Goal: Check status

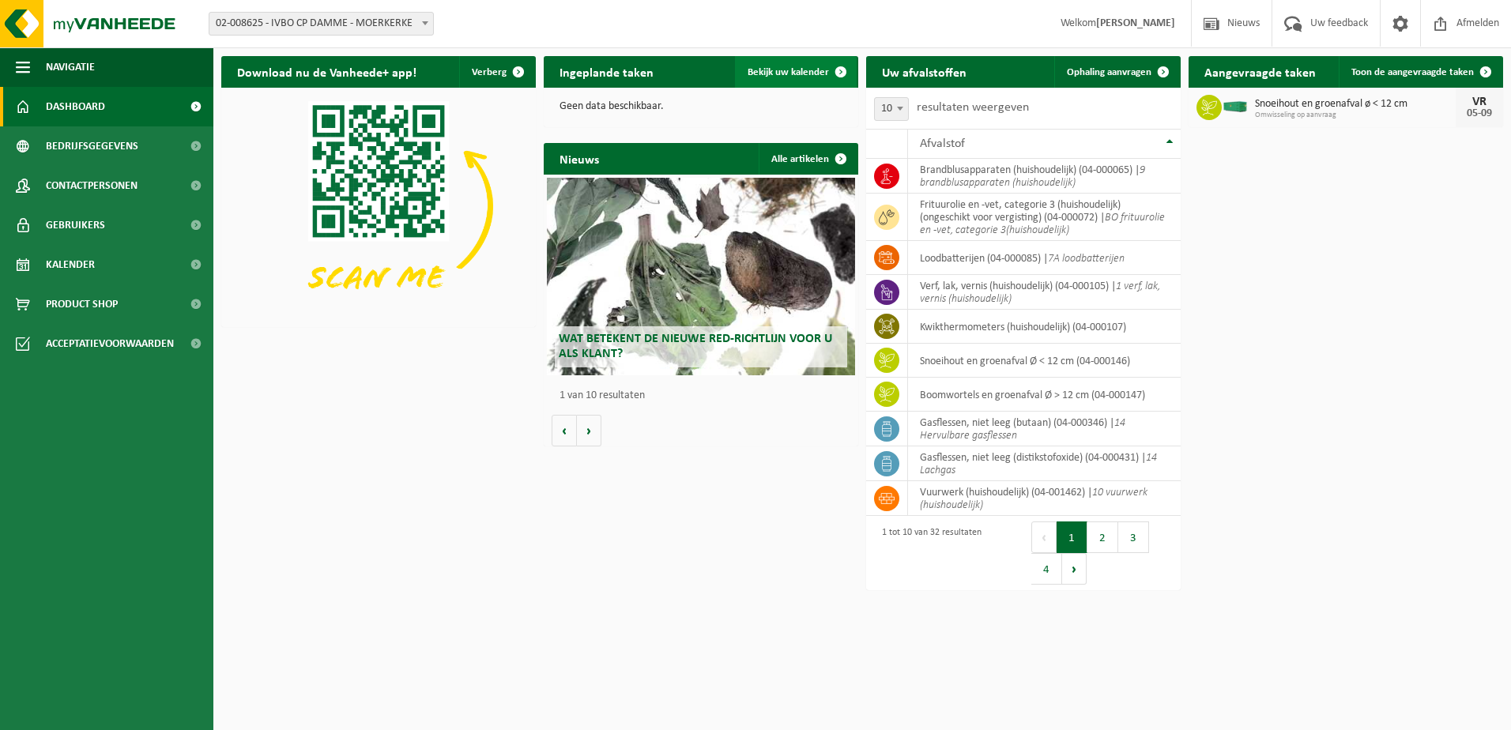
click at [811, 73] on span "Bekijk uw kalender" at bounding box center [787, 72] width 81 height 10
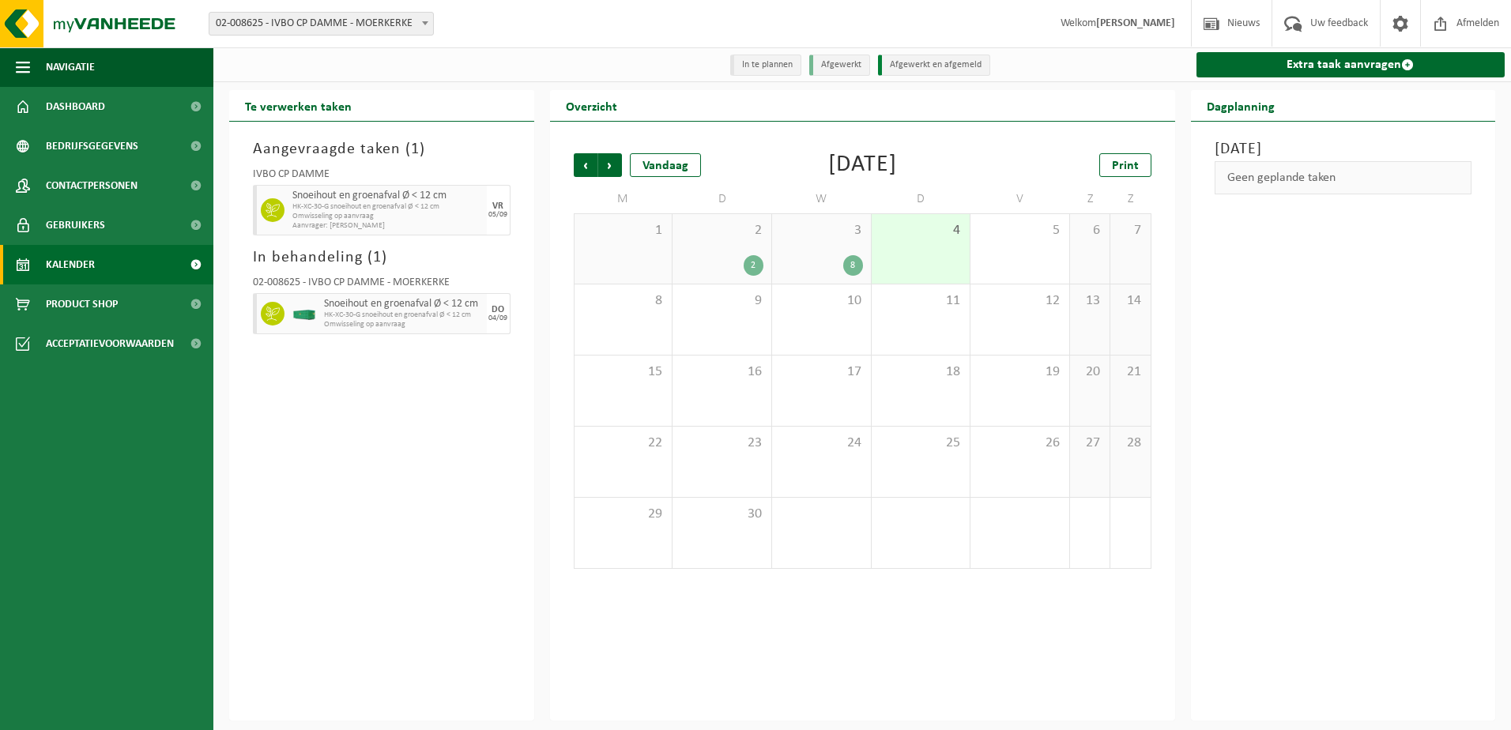
click at [383, 385] on div "Aangevraagde taken ( 1 ) IVBO CP DAMME Snoeihout en groenafval Ø < 12 cm HK-XC-…" at bounding box center [381, 421] width 305 height 599
click at [390, 392] on div "Aangevraagde taken ( 1 ) IVBO CP DAMME Snoeihout en groenafval Ø < 12 cm HK-XC-…" at bounding box center [381, 421] width 305 height 599
click at [397, 393] on div "Aangevraagde taken ( 1 ) IVBO CP DAMME Snoeihout en groenafval Ø < 12 cm HK-XC-…" at bounding box center [381, 421] width 305 height 599
click at [404, 401] on div "Aangevraagde taken ( 1 ) IVBO CP DAMME Snoeihout en groenafval Ø < 12 cm HK-XC-…" at bounding box center [381, 421] width 305 height 599
click at [114, 107] on link "Dashboard" at bounding box center [106, 107] width 213 height 40
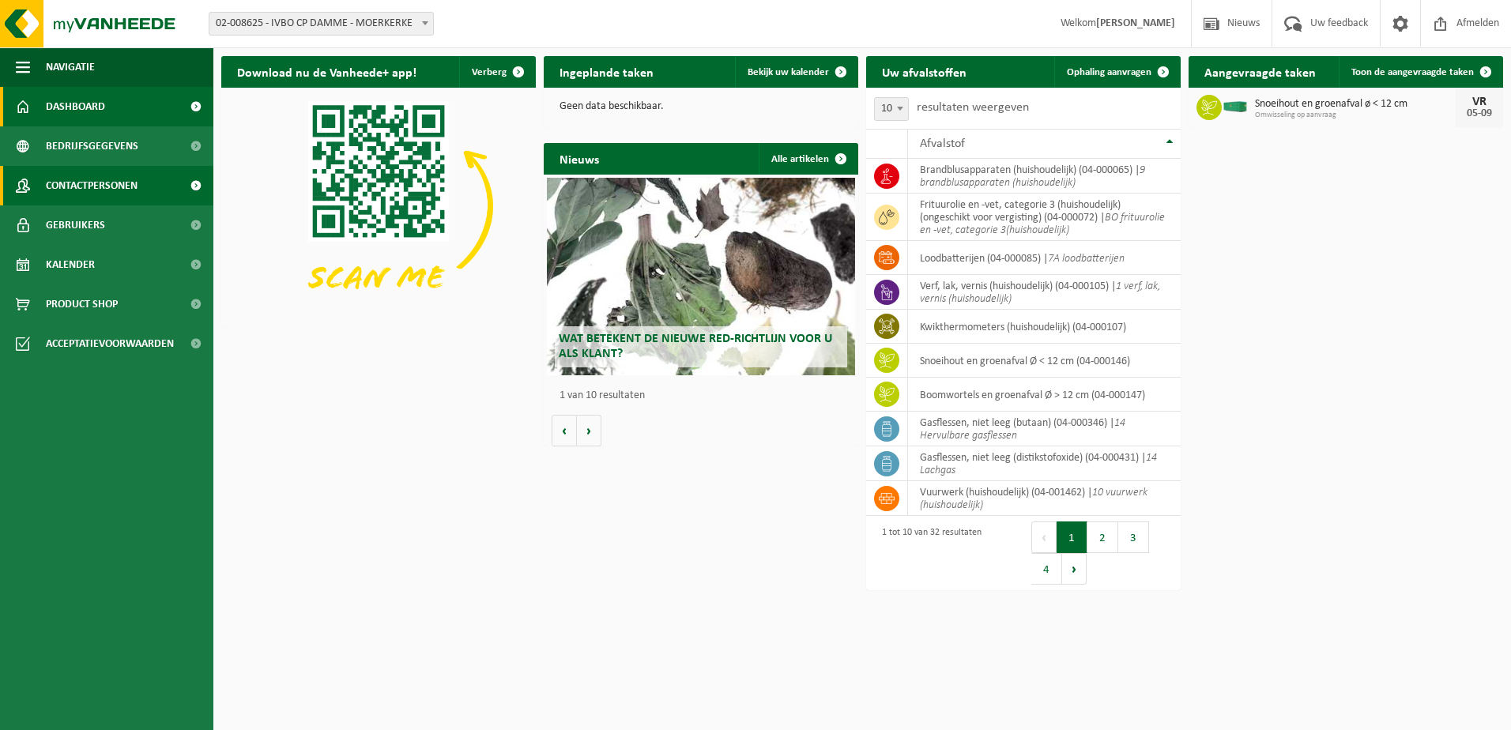
click at [132, 170] on span "Contactpersonen" at bounding box center [92, 186] width 92 height 40
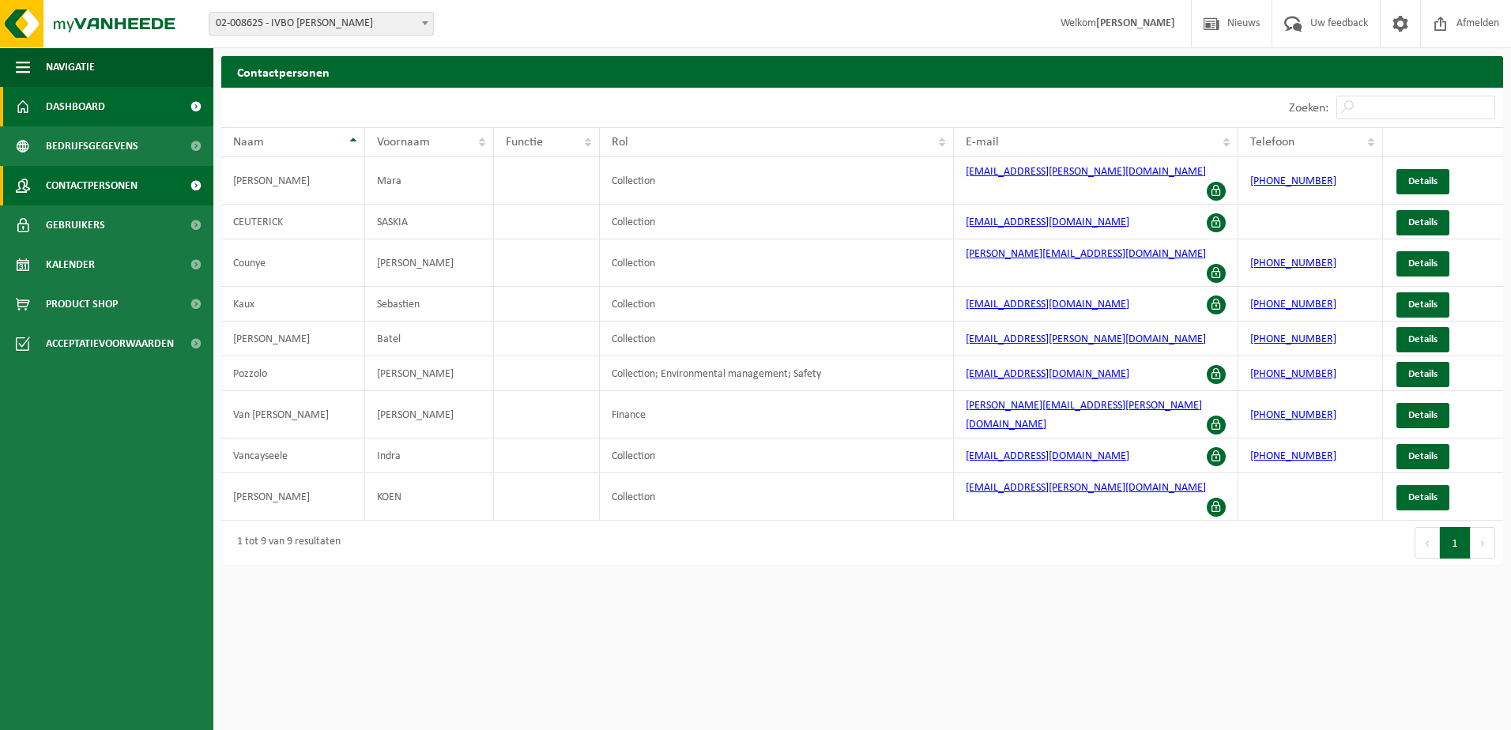
click at [134, 98] on link "Dashboard" at bounding box center [106, 107] width 213 height 40
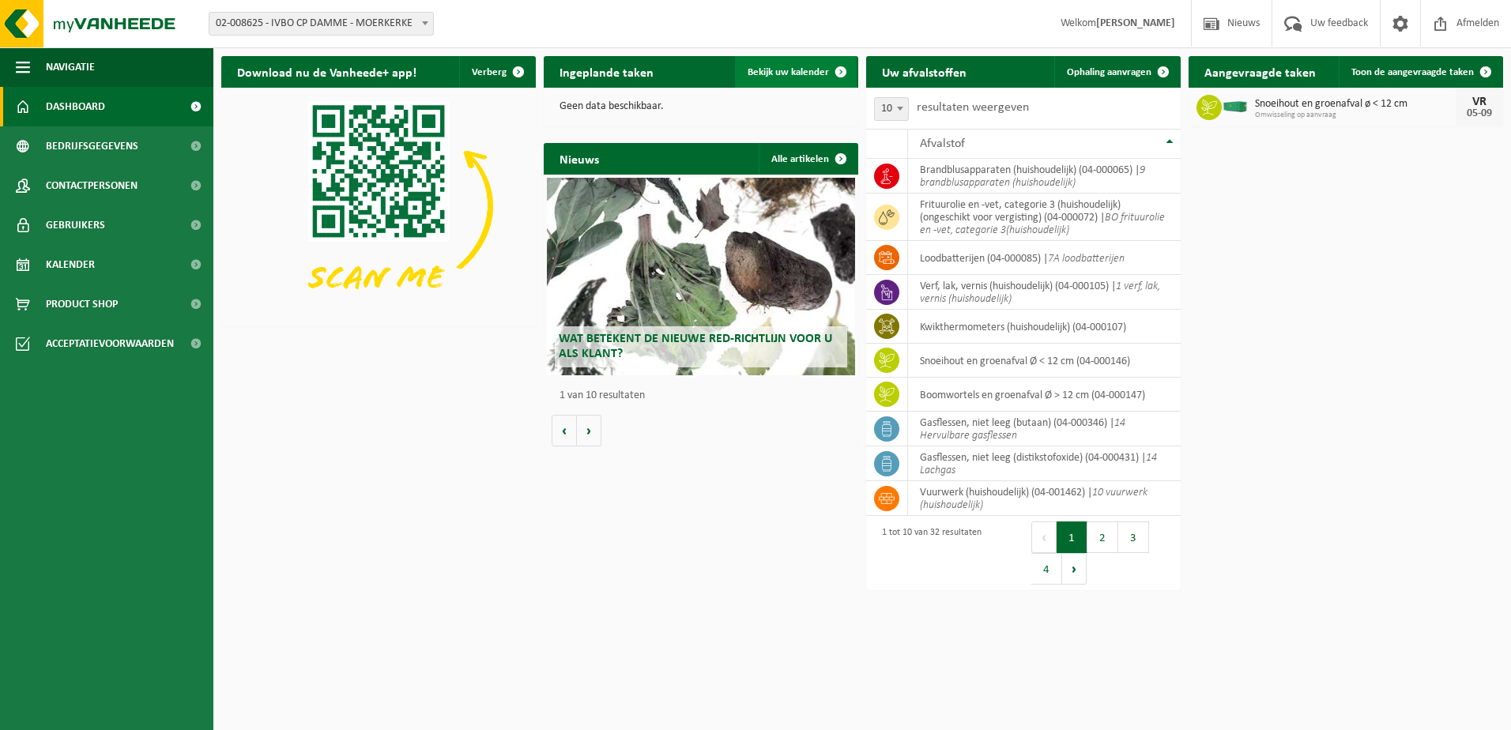
click at [799, 77] on span "Bekijk uw kalender" at bounding box center [787, 72] width 81 height 10
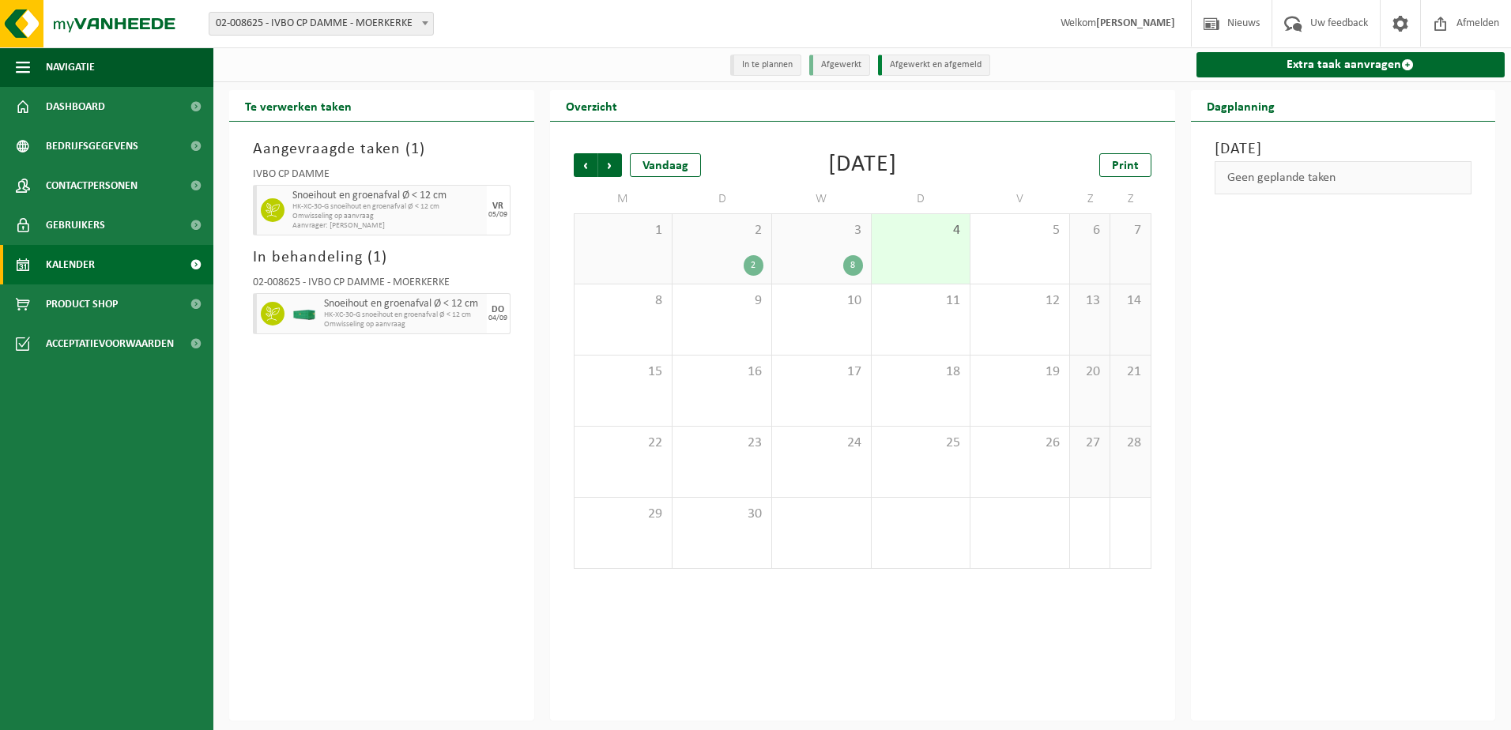
click at [438, 382] on div "Aangevraagde taken ( 1 ) IVBO CP DAMME Snoeihout en groenafval Ø < 12 cm HK-XC-…" at bounding box center [381, 421] width 305 height 599
drag, startPoint x: 500, startPoint y: 365, endPoint x: 448, endPoint y: 318, distance: 70.0
click at [448, 318] on div "Aangevraagde taken ( 1 ) IVBO CP DAMME Snoeihout en groenafval Ø < 12 cm HK-XC-…" at bounding box center [381, 421] width 305 height 599
drag, startPoint x: 448, startPoint y: 318, endPoint x: 406, endPoint y: 384, distance: 77.8
click at [406, 384] on div "Aangevraagde taken ( 1 ) IVBO CP DAMME Snoeihout en groenafval Ø < 12 cm HK-XC-…" at bounding box center [381, 421] width 305 height 599
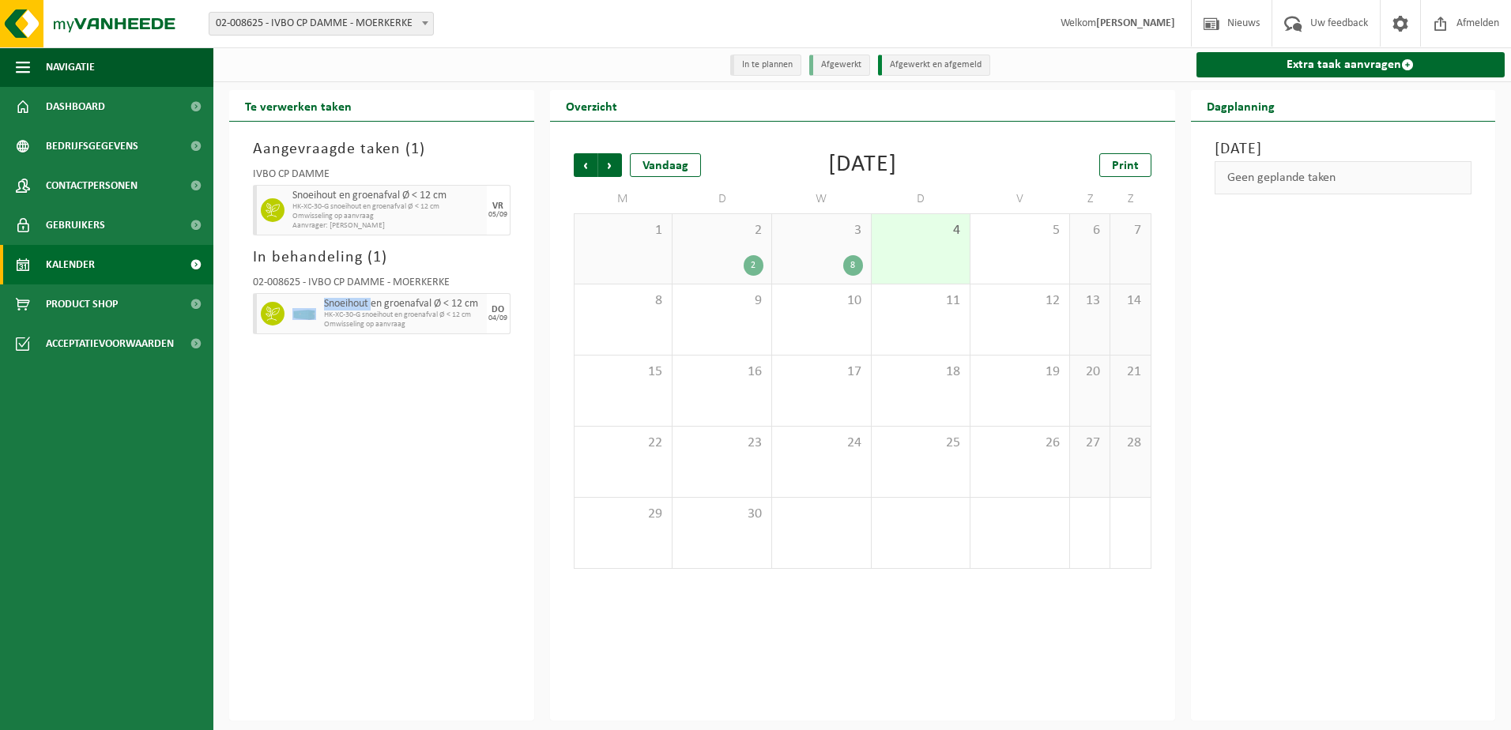
drag, startPoint x: 296, startPoint y: 377, endPoint x: 371, endPoint y: 310, distance: 100.7
click at [371, 310] on div "Aangevraagde taken ( 1 ) IVBO CP DAMME Snoeihout en groenafval Ø < 12 cm HK-XC-…" at bounding box center [381, 421] width 305 height 599
drag, startPoint x: 371, startPoint y: 310, endPoint x: 391, endPoint y: 387, distance: 79.9
click at [391, 387] on div "Aangevraagde taken ( 1 ) IVBO CP DAMME Snoeihout en groenafval Ø < 12 cm HK-XC-…" at bounding box center [381, 421] width 305 height 599
click at [490, 356] on div "Aangevraagde taken ( 1 ) IVBO CP DAMME Snoeihout en groenafval Ø < 12 cm HK-XC-…" at bounding box center [381, 421] width 305 height 599
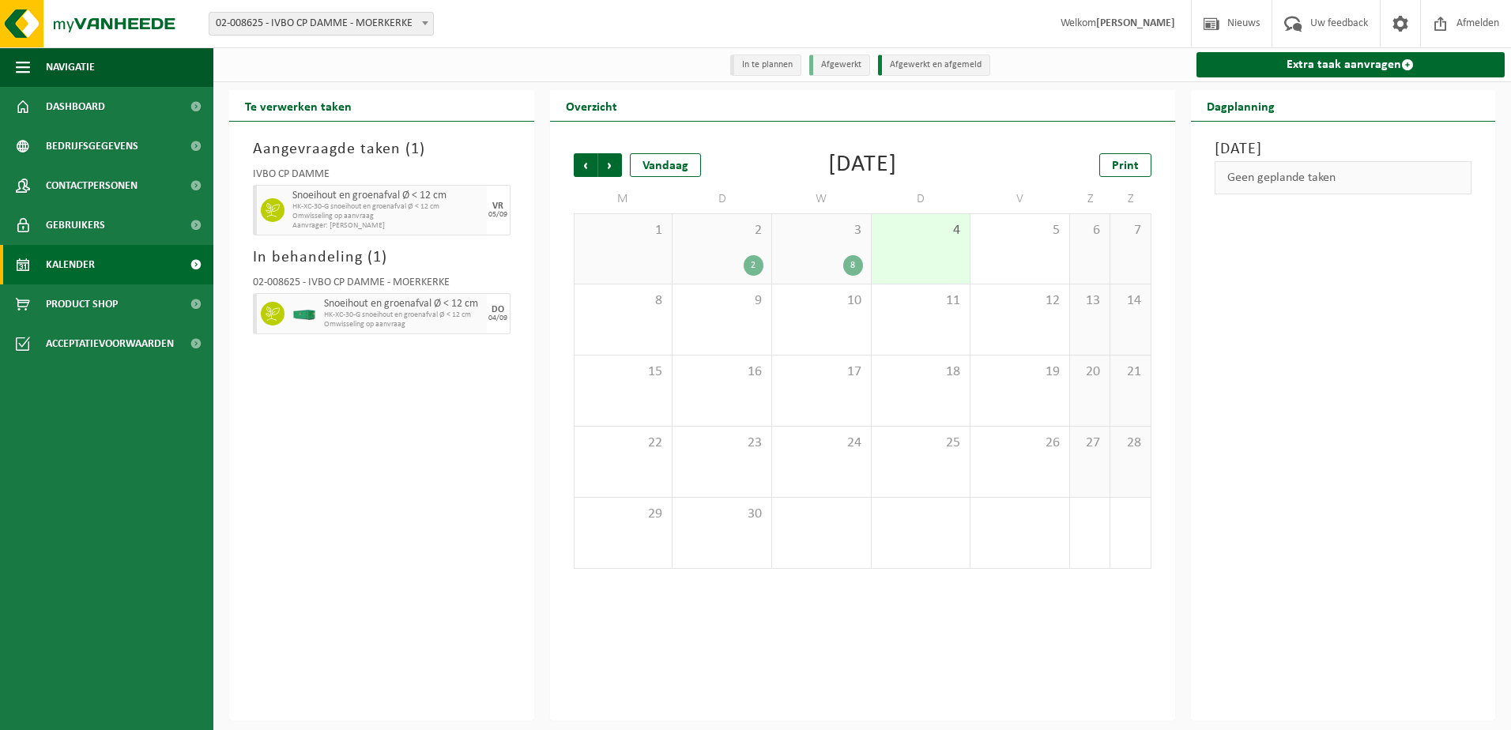
click at [454, 410] on div "Aangevraagde taken ( 1 ) IVBO CP DAMME Snoeihout en groenafval Ø < 12 cm HK-XC-…" at bounding box center [381, 421] width 305 height 599
click at [454, 397] on div "Aangevraagde taken ( 1 ) IVBO CP DAMME Snoeihout en groenafval Ø < 12 cm HK-XC-…" at bounding box center [381, 421] width 305 height 599
